Goal: Find specific page/section: Find specific page/section

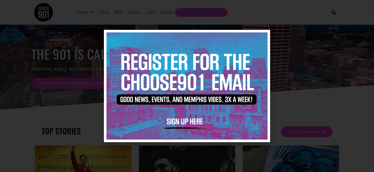
click at [263, 37] on icon "Close" at bounding box center [263, 37] width 4 height 4
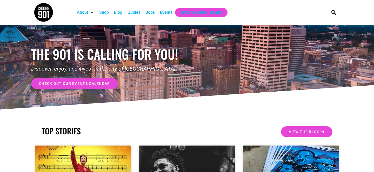
click at [151, 12] on div "Jobs" at bounding box center [150, 12] width 9 height 6
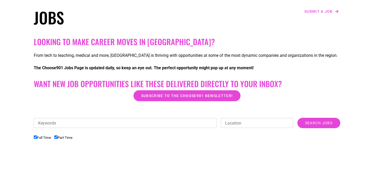
scroll to position [123, 0]
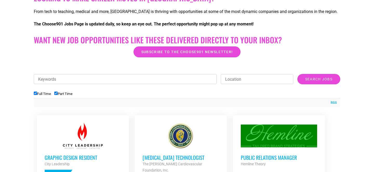
click at [138, 79] on input "Keywords" at bounding box center [125, 79] width 183 height 10
click at [297, 74] on input "Search Jobs" at bounding box center [318, 79] width 43 height 10
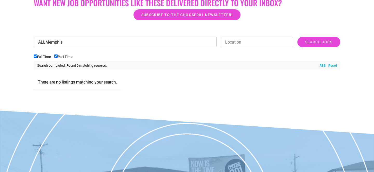
scroll to position [110, 0]
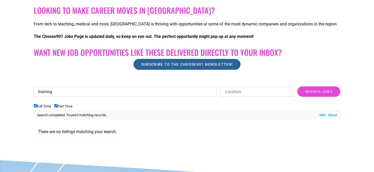
type input "training"
click at [297, 86] on input "Search Jobs" at bounding box center [318, 91] width 43 height 10
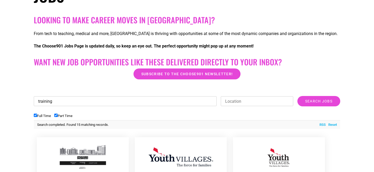
scroll to position [57, 0]
